Goal: Task Accomplishment & Management: Use online tool/utility

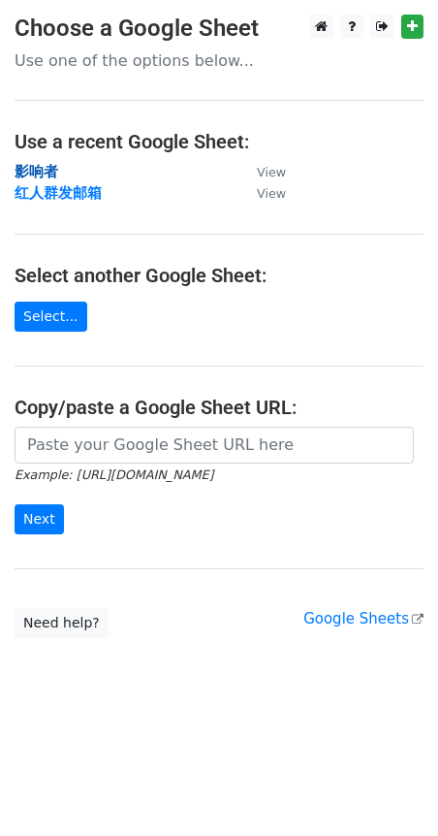
click at [47, 169] on strong "影响者" at bounding box center [37, 171] width 44 height 17
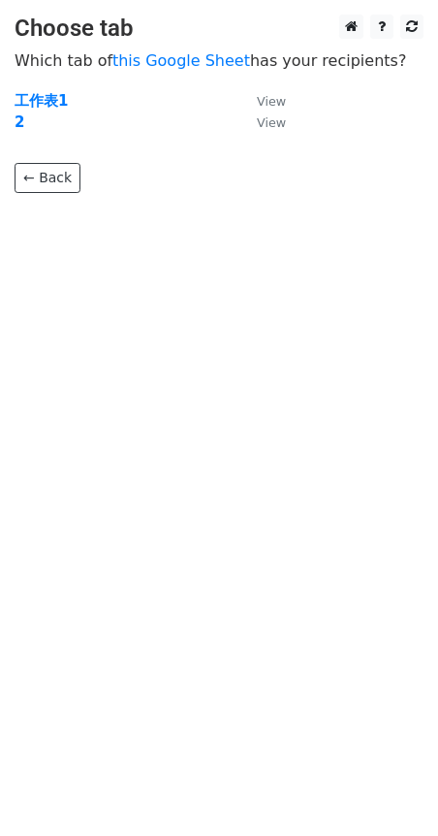
click at [50, 102] on strong "工作表1" at bounding box center [41, 100] width 53 height 17
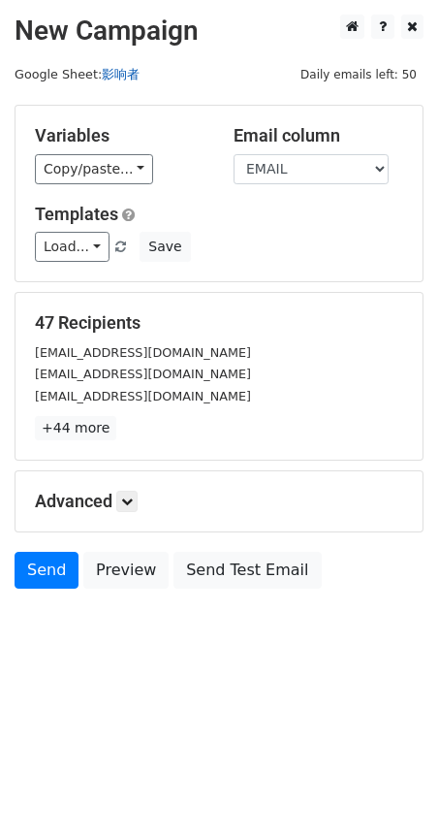
click at [108, 74] on link "影响者" at bounding box center [121, 74] width 38 height 15
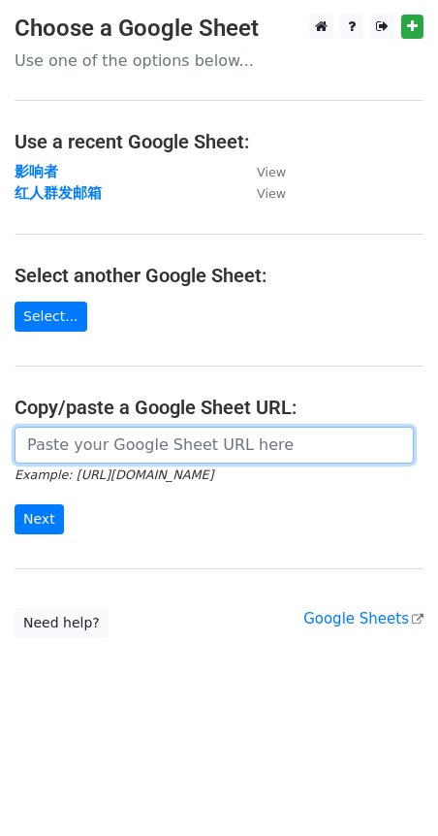
click at [172, 442] on input "url" at bounding box center [215, 445] width 400 height 37
paste input "https://docs.google.com/spreadsheets/d/1FCKVXtQLDduGVlTRtVV0u8TLhm3IgsF2lSSEmpB…"
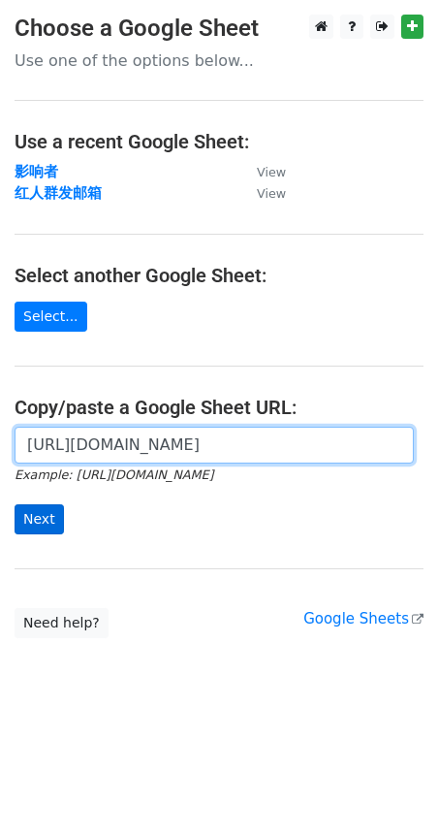
type input "https://docs.google.com/spreadsheets/d/1FCKVXtQLDduGVlTRtVV0u8TLhm3IgsF2lSSEmpB…"
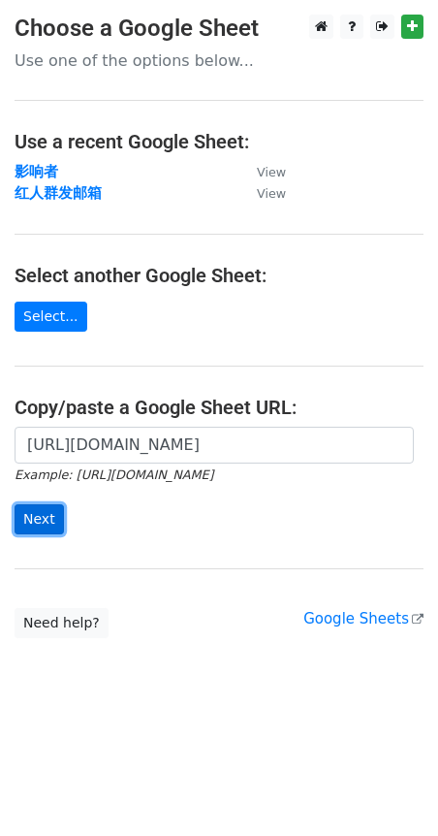
click at [55, 511] on input "Next" at bounding box center [39, 519] width 49 height 30
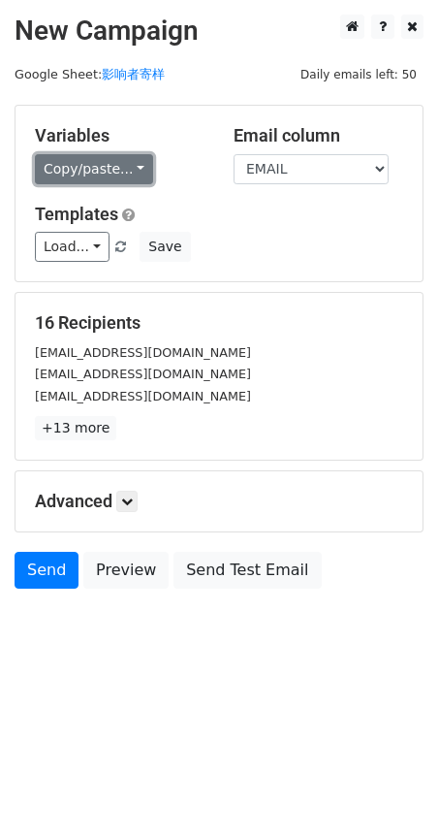
click at [142, 168] on link "Copy/paste..." at bounding box center [94, 169] width 118 height 30
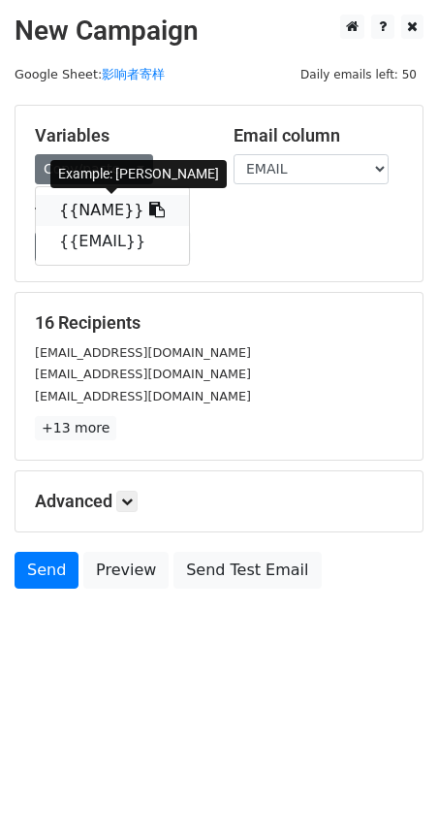
click at [149, 210] on icon at bounding box center [157, 210] width 16 height 16
